Goal: Transaction & Acquisition: Subscribe to service/newsletter

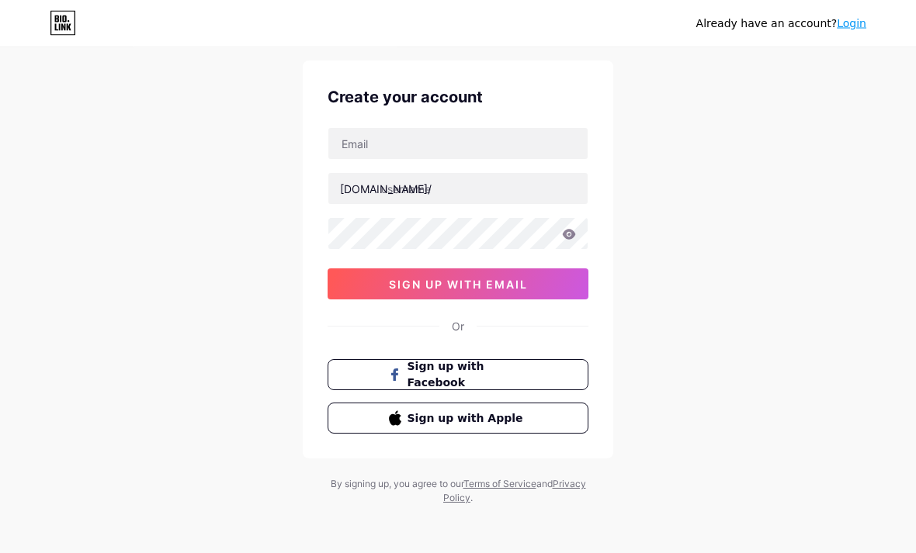
scroll to position [50, 0]
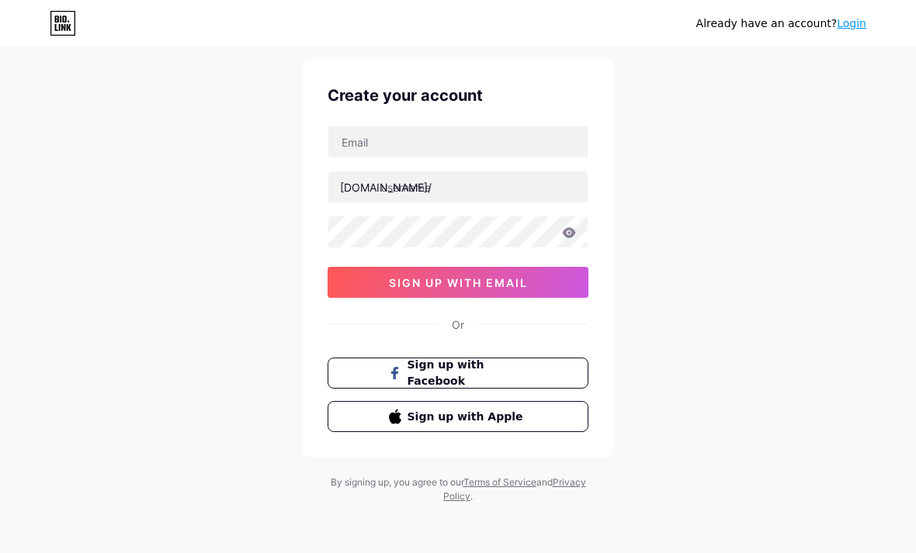
click at [552, 366] on button "Sign up with Facebook" at bounding box center [458, 373] width 261 height 31
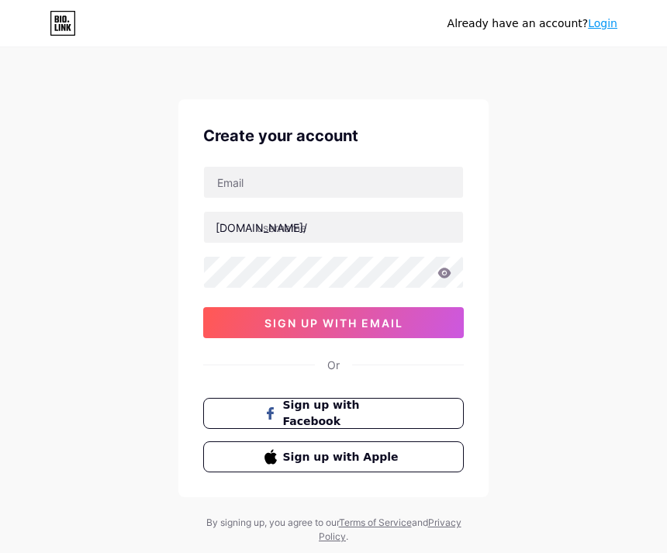
click at [595, 59] on div "Already have an account? Login Create your account bio.link/ 0cAFcWeA77hJtyuD8-…" at bounding box center [333, 297] width 667 height 594
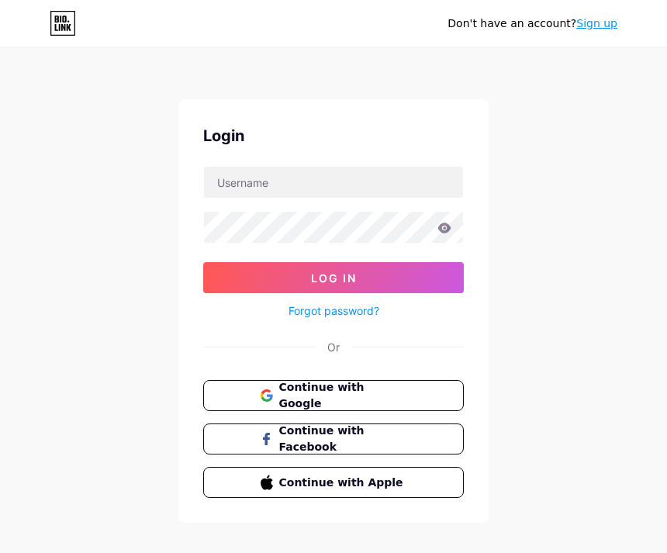
click at [425, 382] on button "Continue with Google" at bounding box center [333, 395] width 261 height 31
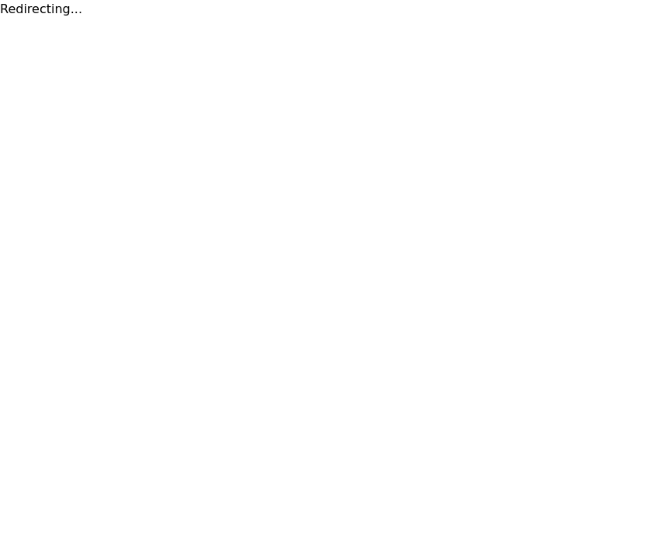
click at [554, 19] on html "Redirecting..." at bounding box center [333, 9] width 667 height 19
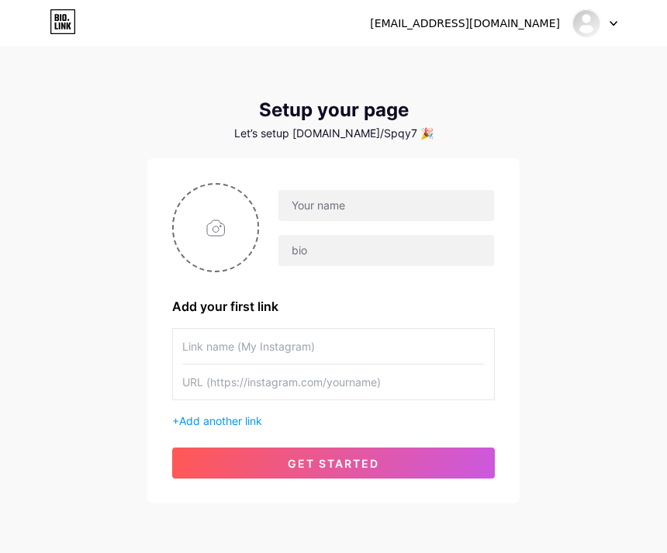
click at [469, 456] on button "get started" at bounding box center [333, 463] width 323 height 31
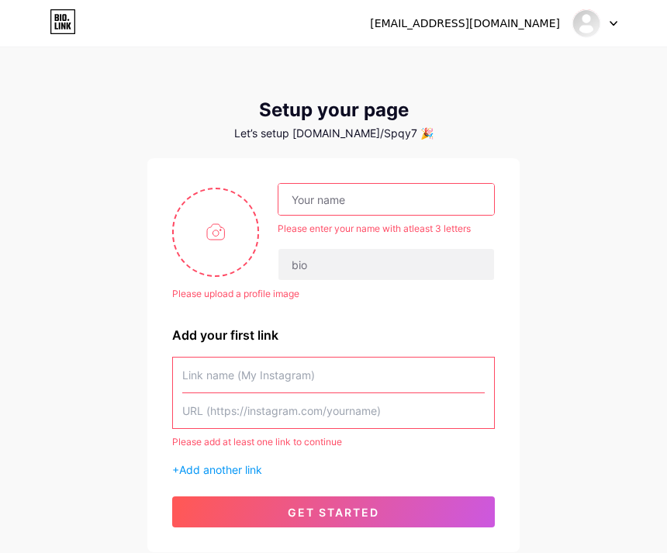
click at [574, 32] on div at bounding box center [595, 23] width 45 height 28
click at [434, 349] on div "Please upload a profile image Please enter your name with atleast 3 letters Ple…" at bounding box center [333, 355] width 323 height 345
click at [441, 379] on input "text" at bounding box center [333, 375] width 303 height 35
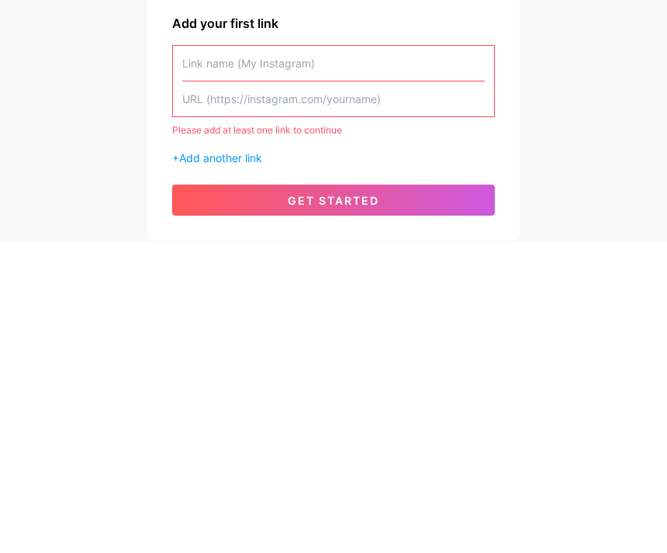
scroll to position [111, 0]
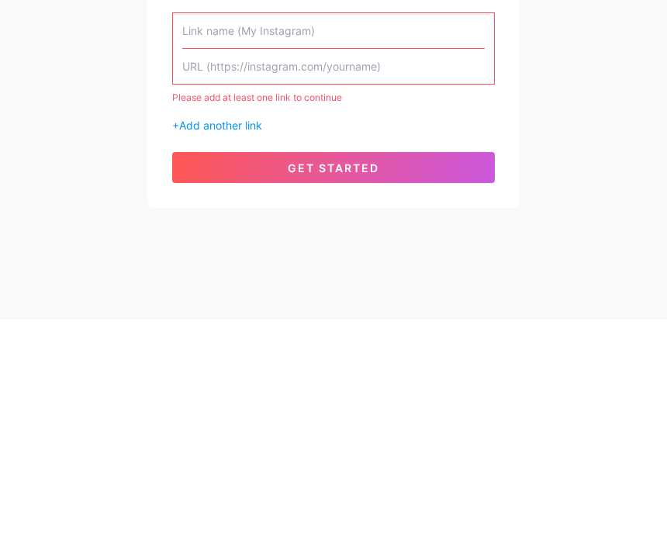
click at [484, 283] on input "text" at bounding box center [333, 300] width 303 height 35
